Goal: Task Accomplishment & Management: Complete application form

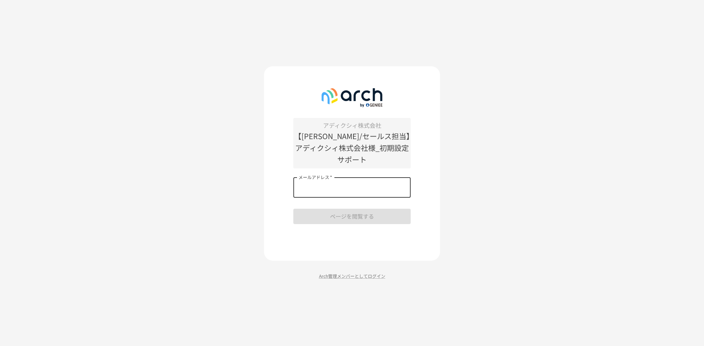
click at [389, 179] on input "メールアドレス   *" at bounding box center [351, 187] width 117 height 21
type input "**********"
click at [366, 212] on button "ページを閲覧する" at bounding box center [351, 216] width 117 height 15
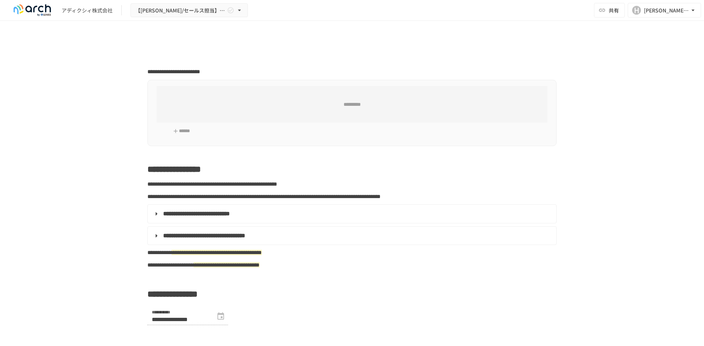
type input "**********"
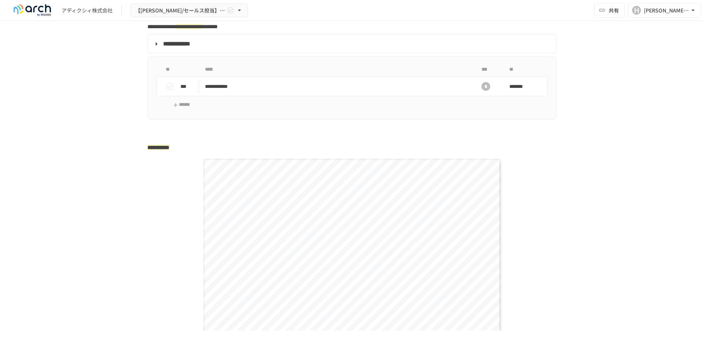
scroll to position [1210, 0]
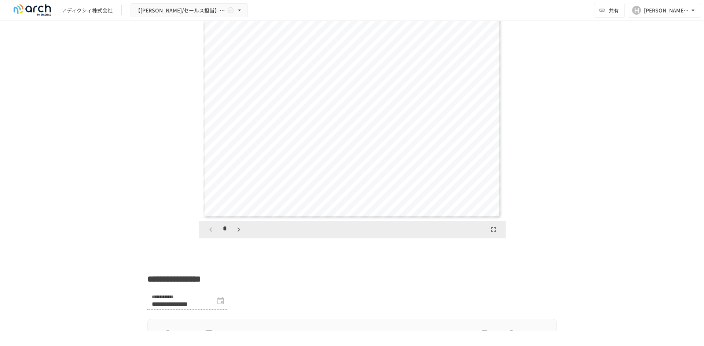
click at [240, 234] on icon "button" at bounding box center [238, 229] width 9 height 9
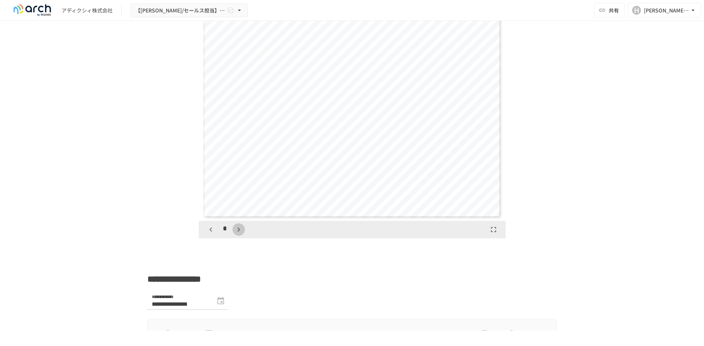
click at [240, 234] on icon "button" at bounding box center [238, 229] width 9 height 9
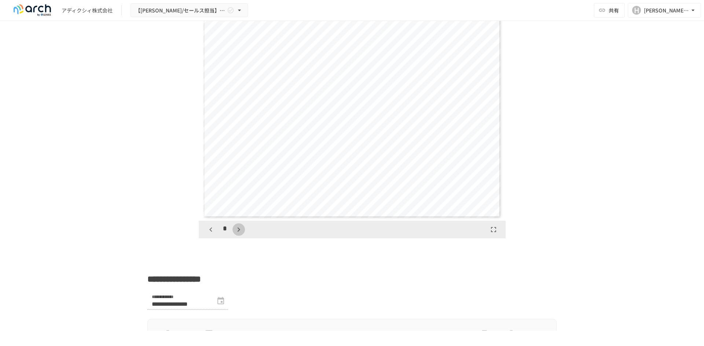
click at [240, 234] on icon "button" at bounding box center [238, 229] width 9 height 9
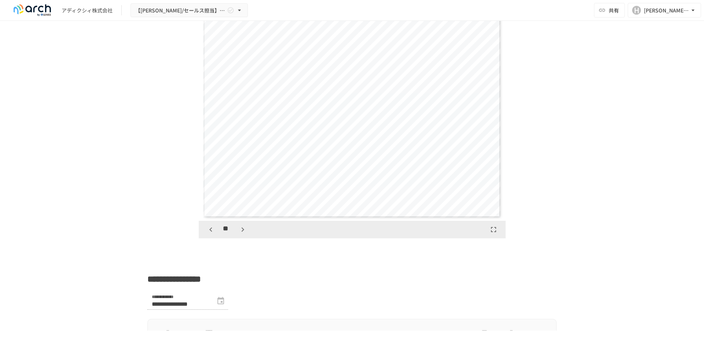
click at [240, 234] on icon "button" at bounding box center [242, 229] width 9 height 9
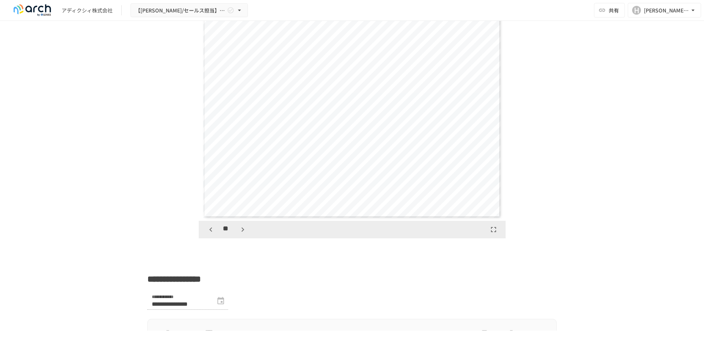
click at [240, 234] on icon "button" at bounding box center [242, 229] width 9 height 9
click at [236, 233] on button "button" at bounding box center [242, 230] width 12 height 12
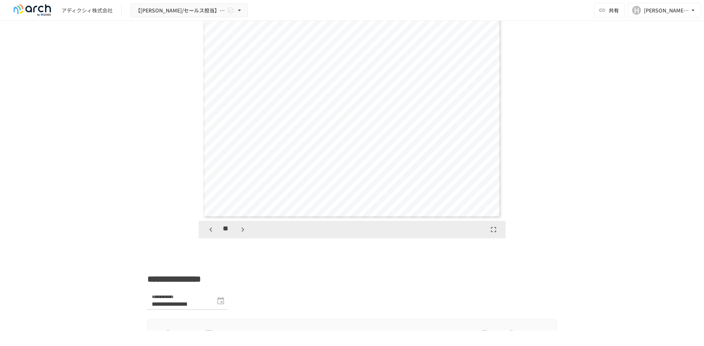
scroll to position [4023, 0]
click at [236, 233] on button "button" at bounding box center [242, 230] width 12 height 12
click at [242, 234] on icon "button" at bounding box center [242, 229] width 9 height 9
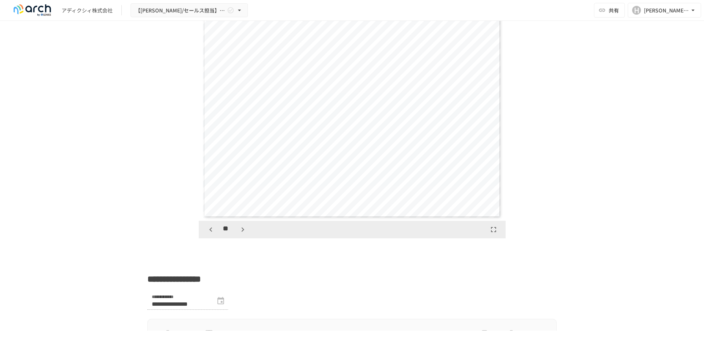
click at [241, 234] on icon "button" at bounding box center [242, 229] width 9 height 9
click at [238, 234] on icon "button" at bounding box center [242, 229] width 9 height 9
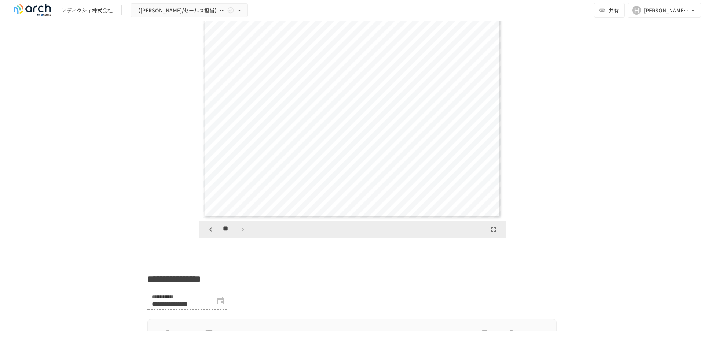
scroll to position [5293, 0]
click at [235, 236] on div "**" at bounding box center [227, 230] width 44 height 12
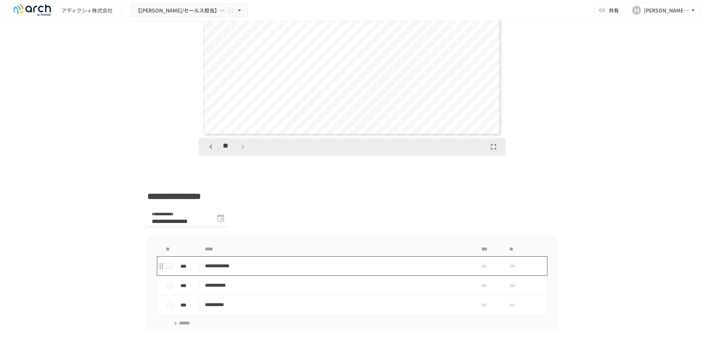
scroll to position [1219, 0]
